Goal: Register for event/course

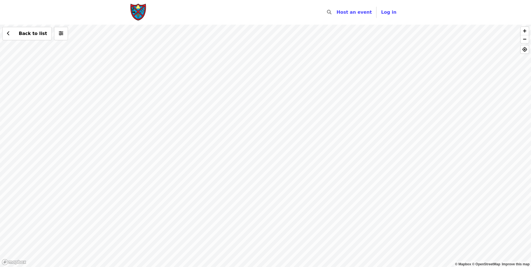
drag, startPoint x: 342, startPoint y: 214, endPoint x: 320, endPoint y: 144, distance: 73.3
click at [320, 144] on div "Back to list" at bounding box center [265, 146] width 531 height 242
drag, startPoint x: 294, startPoint y: 174, endPoint x: 310, endPoint y: 144, distance: 34.2
click at [310, 144] on div "Back to list" at bounding box center [265, 146] width 531 height 242
click at [246, 154] on div "Back to list" at bounding box center [265, 146] width 531 height 242
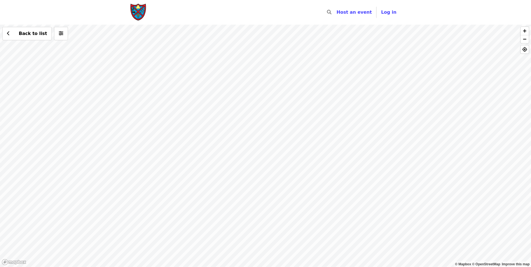
click at [113, 45] on div "Back to list" at bounding box center [265, 146] width 531 height 242
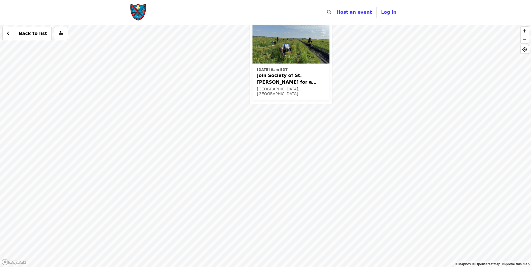
drag, startPoint x: 446, startPoint y: 214, endPoint x: 425, endPoint y: 109, distance: 107.0
click at [426, 107] on div "[DATE] 9am EDT Join Society of St. [PERSON_NAME] for a Glean in Mt. [PERSON_NAM…" at bounding box center [265, 146] width 531 height 242
click at [495, 162] on div "[DATE] 9am EDT Join Society of St. [PERSON_NAME] for a Glean in Mt. [PERSON_NAM…" at bounding box center [265, 146] width 531 height 242
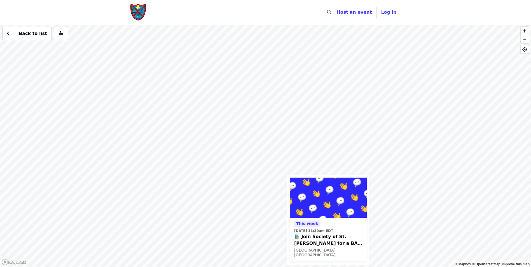
drag, startPoint x: 207, startPoint y: 114, endPoint x: 227, endPoint y: 256, distance: 143.5
click at [227, 256] on div "[DATE][DATE] 11:30am EDT 🛍️ Join Society of St. [PERSON_NAME] for a BAG CLEANIN…" at bounding box center [265, 146] width 531 height 242
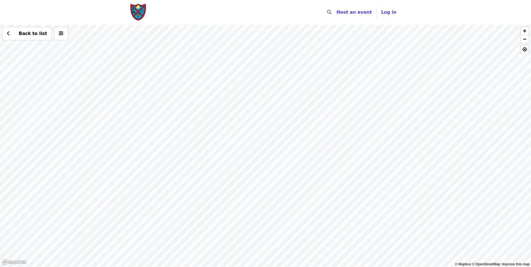
drag, startPoint x: 251, startPoint y: 103, endPoint x: 255, endPoint y: 225, distance: 122.1
click at [255, 224] on div "[DATE][DATE] 11:30am EDT 🛍️ Join Society of St. [PERSON_NAME] for a BAG CLEANIN…" at bounding box center [265, 146] width 531 height 242
drag, startPoint x: 318, startPoint y: 131, endPoint x: 310, endPoint y: 278, distance: 146.8
click at [310, 267] on html "Skip to content ​ Host an event Host Log in © Mapbox © OpenStreetMap Improve th…" at bounding box center [265, 133] width 531 height 267
click at [217, 153] on div "[DATE][DATE] 11:30am EDT 🛍️ Join Society of St. [PERSON_NAME] for a BAG CLEANIN…" at bounding box center [265, 146] width 531 height 242
